Goal: Task Accomplishment & Management: Use online tool/utility

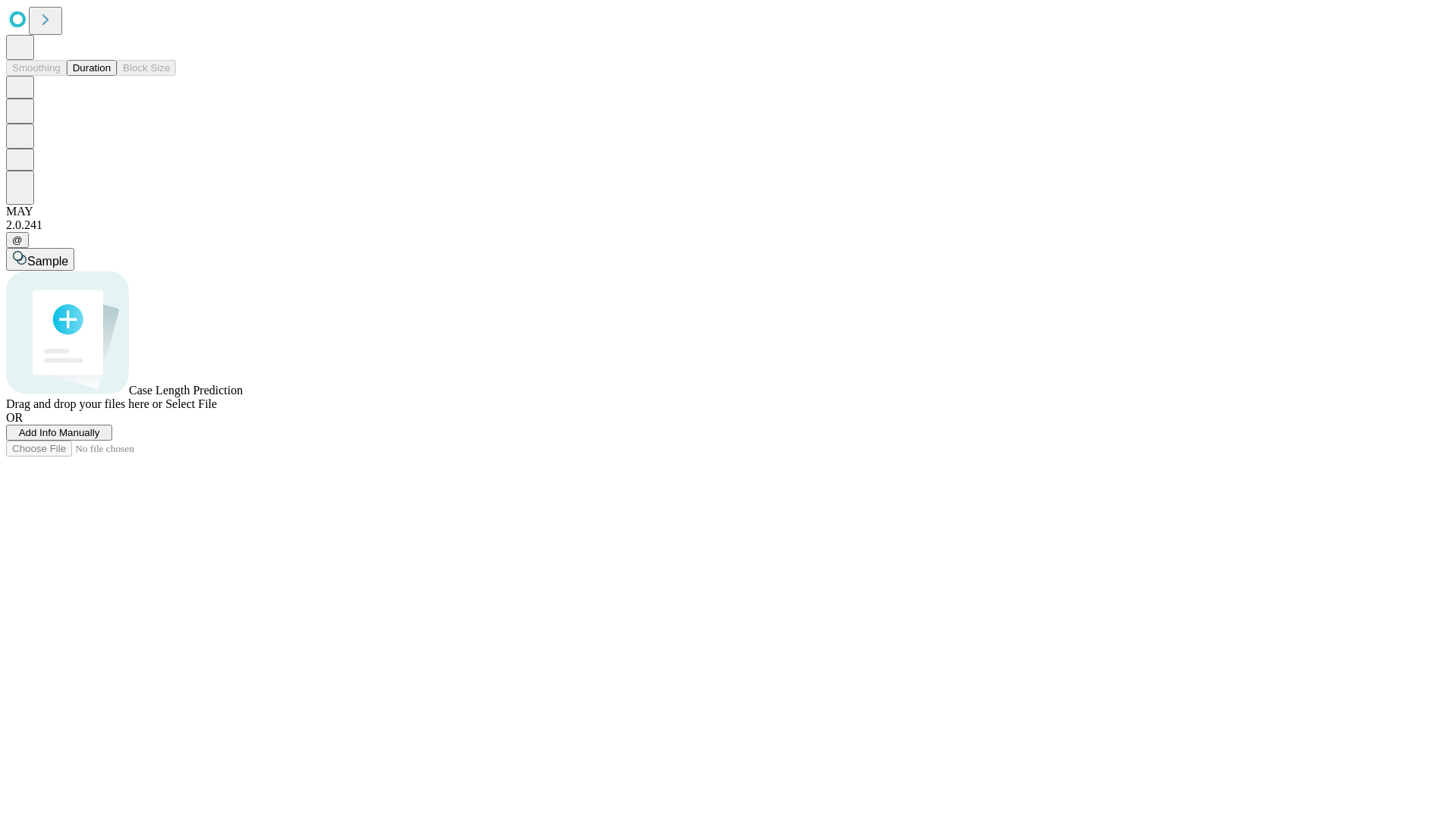
click at [100, 438] on span "Add Info Manually" at bounding box center [59, 432] width 81 height 12
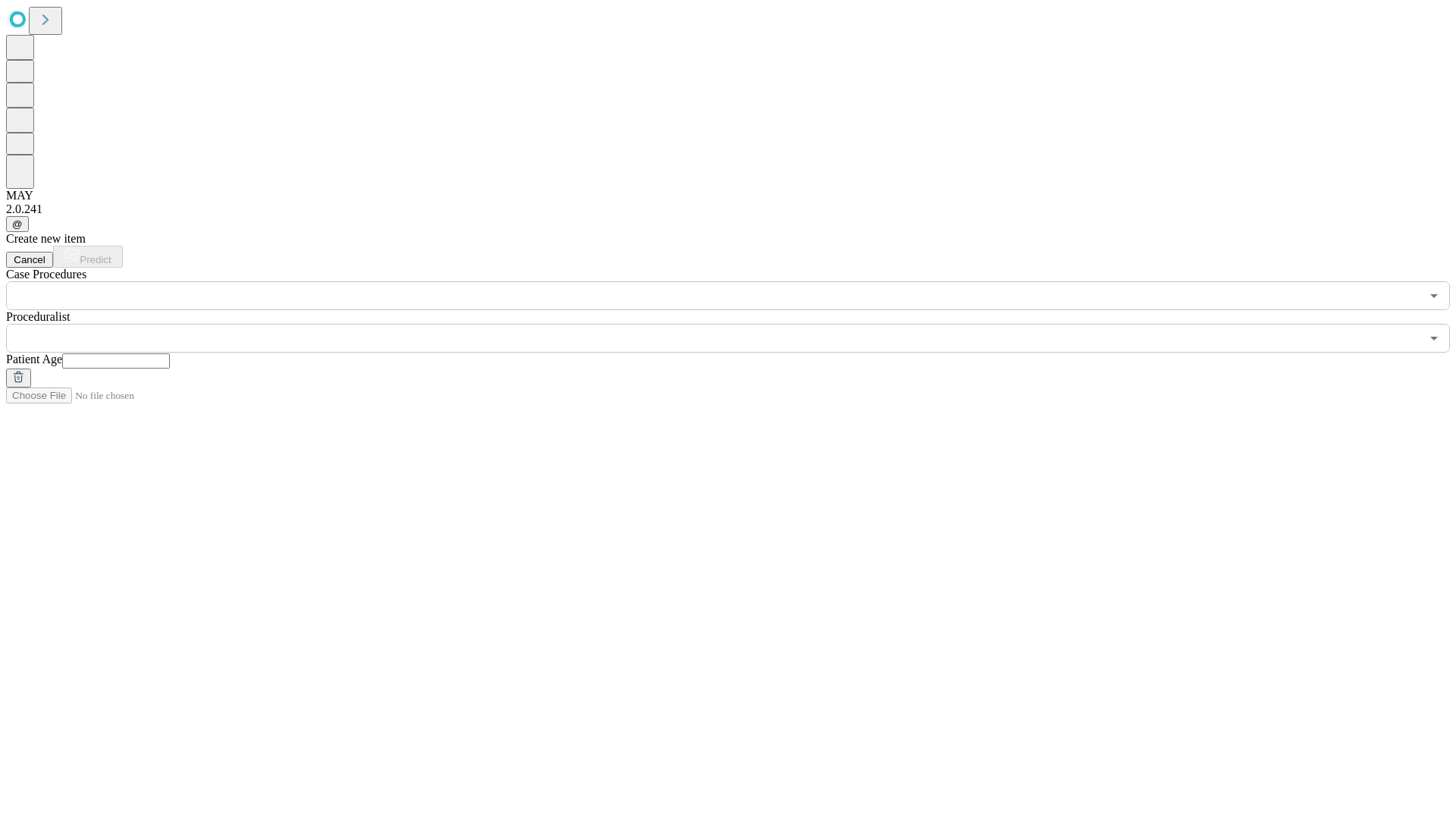
click at [170, 354] on input "text" at bounding box center [116, 361] width 107 height 15
type input "**"
click at [739, 324] on input "text" at bounding box center [713, 338] width 1414 height 29
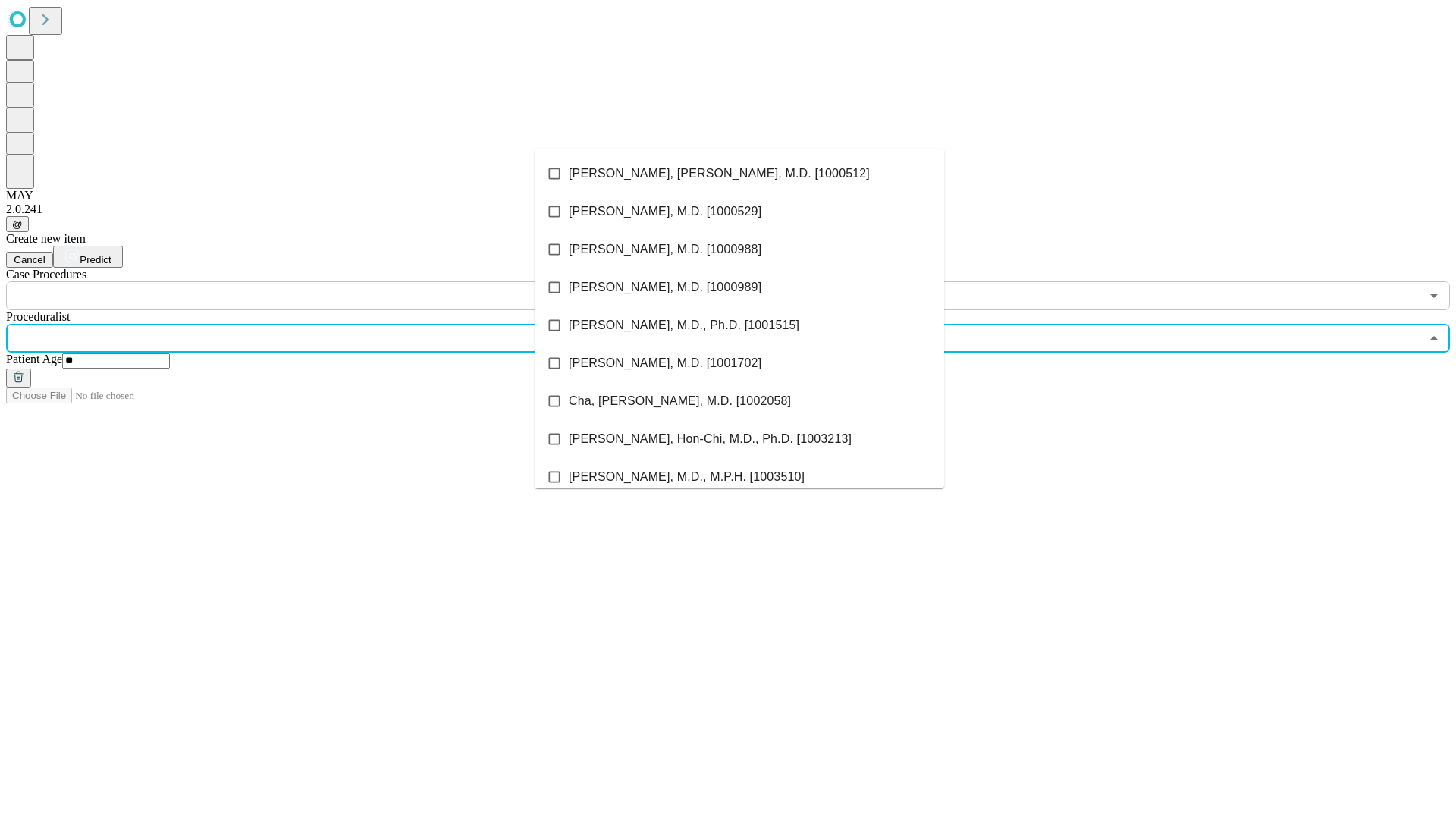
click at [740, 174] on li "[PERSON_NAME], [PERSON_NAME], M.D. [1000512]" at bounding box center [739, 174] width 409 height 38
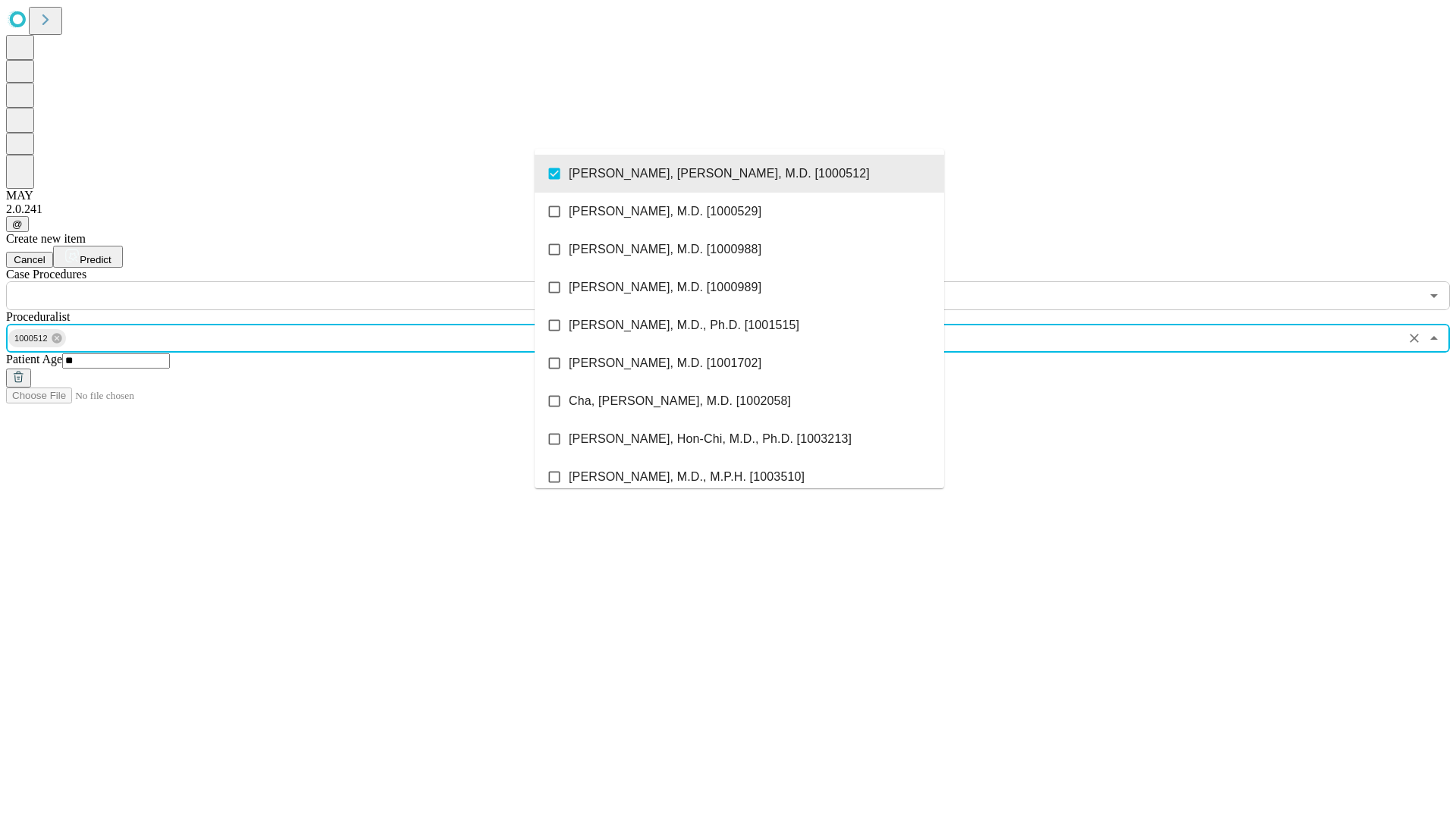
click at [319, 281] on input "text" at bounding box center [713, 295] width 1414 height 29
